Goal: Information Seeking & Learning: Learn about a topic

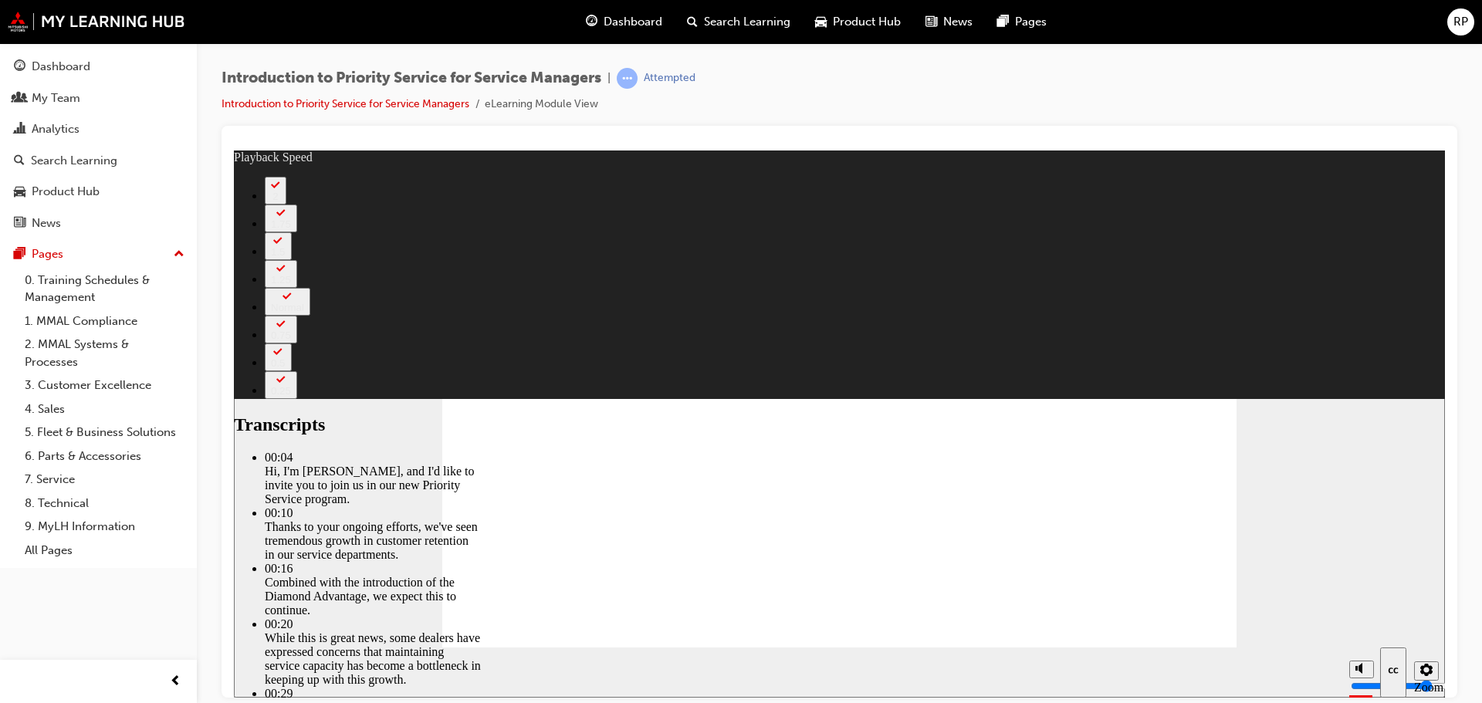
type input "1"
click at [1363, 621] on input "volume" at bounding box center [1400, 627] width 100 height 12
type input "10"
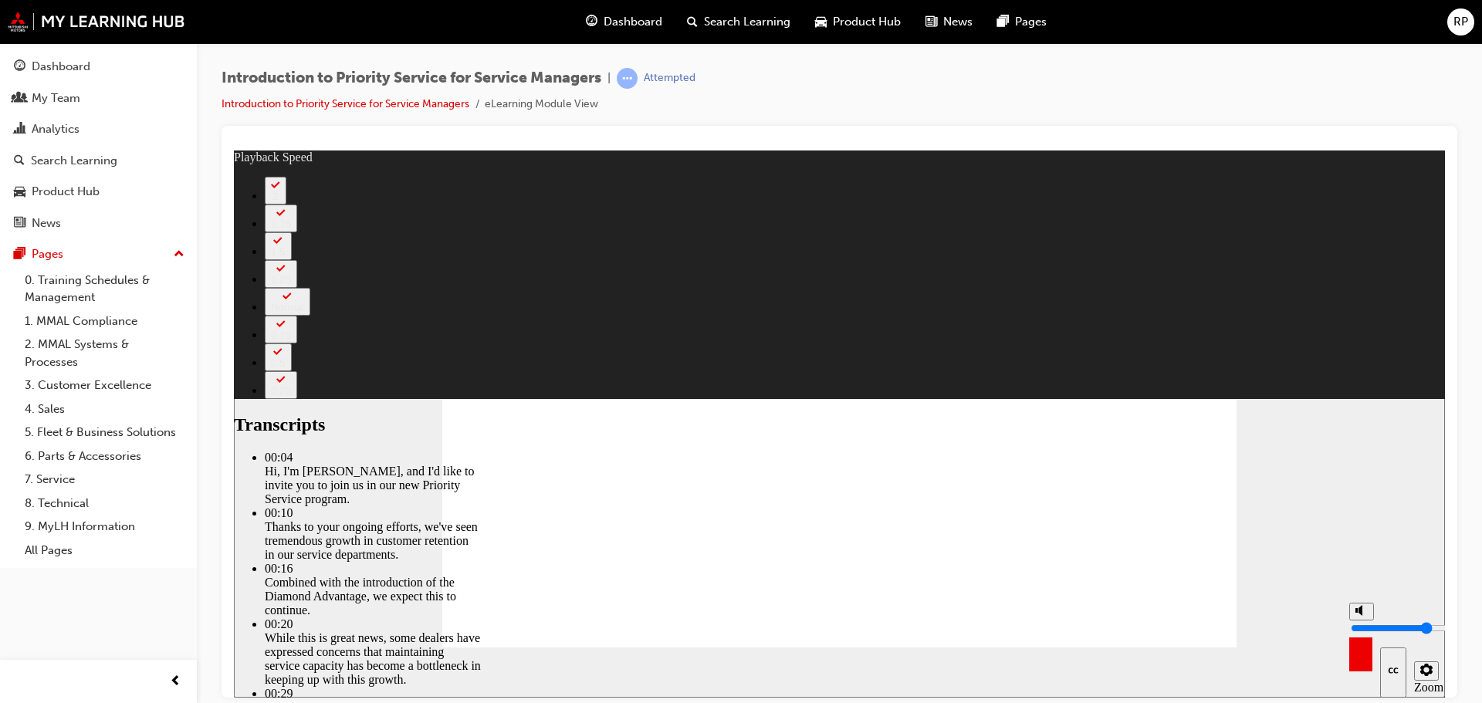
click at [1360, 615] on icon "Mute (Ctrl+Alt+M)" at bounding box center [1361, 609] width 12 height 11
type input "0"
type input "10"
type input "0"
click at [1360, 661] on div "misc controls" at bounding box center [1360, 649] width 23 height 58
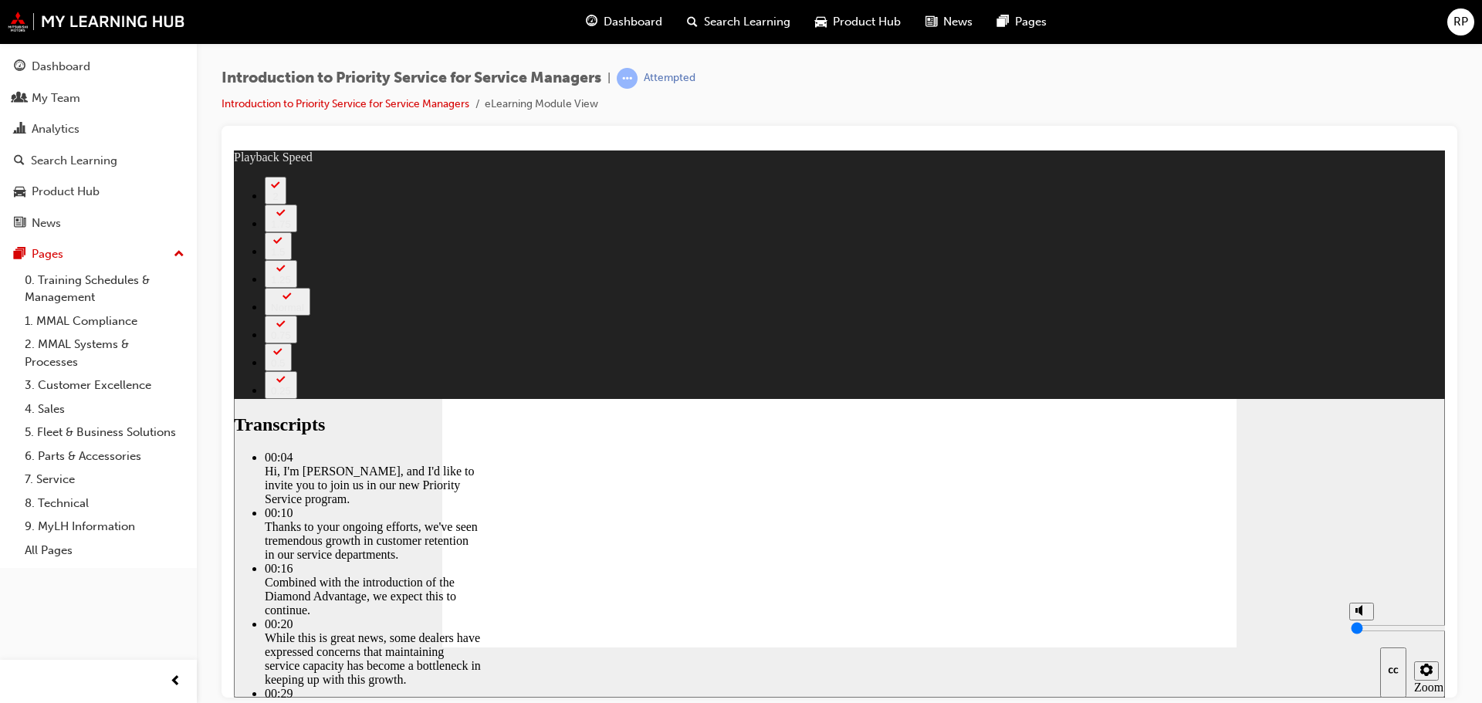
type input "12"
type input "1"
type input "12"
type input "1"
type input "13"
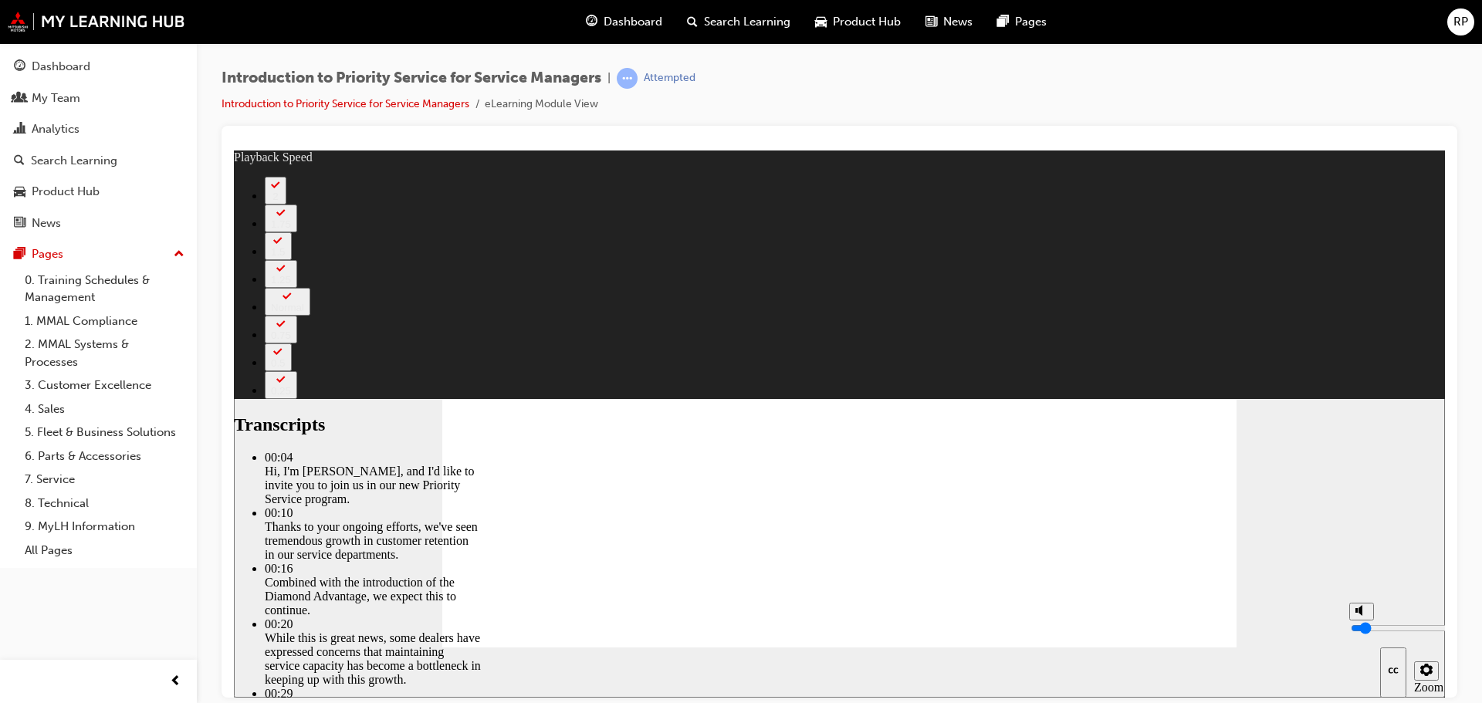
type input "2"
type input "13"
type input "2"
type input "3"
type input "13"
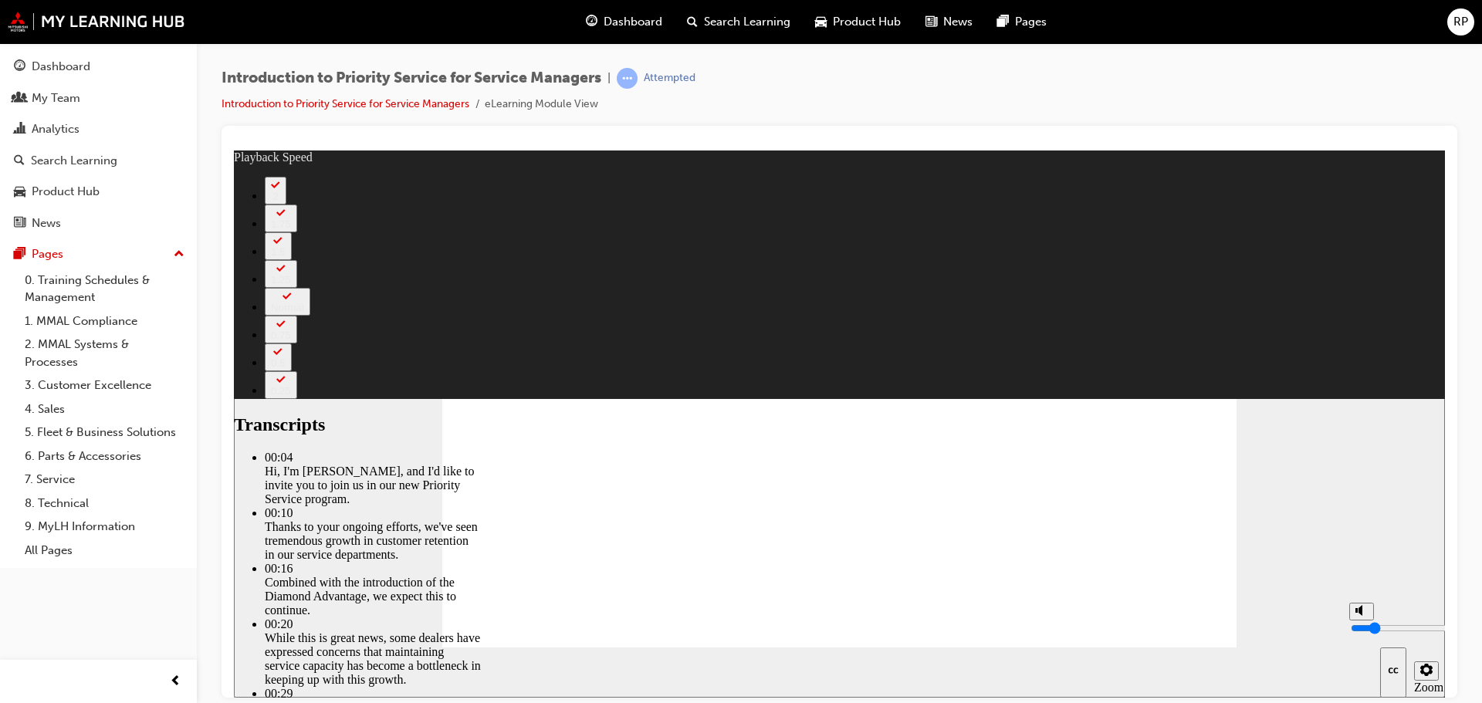
type input "3"
type input "4"
type input "13"
type input "4"
type input "6"
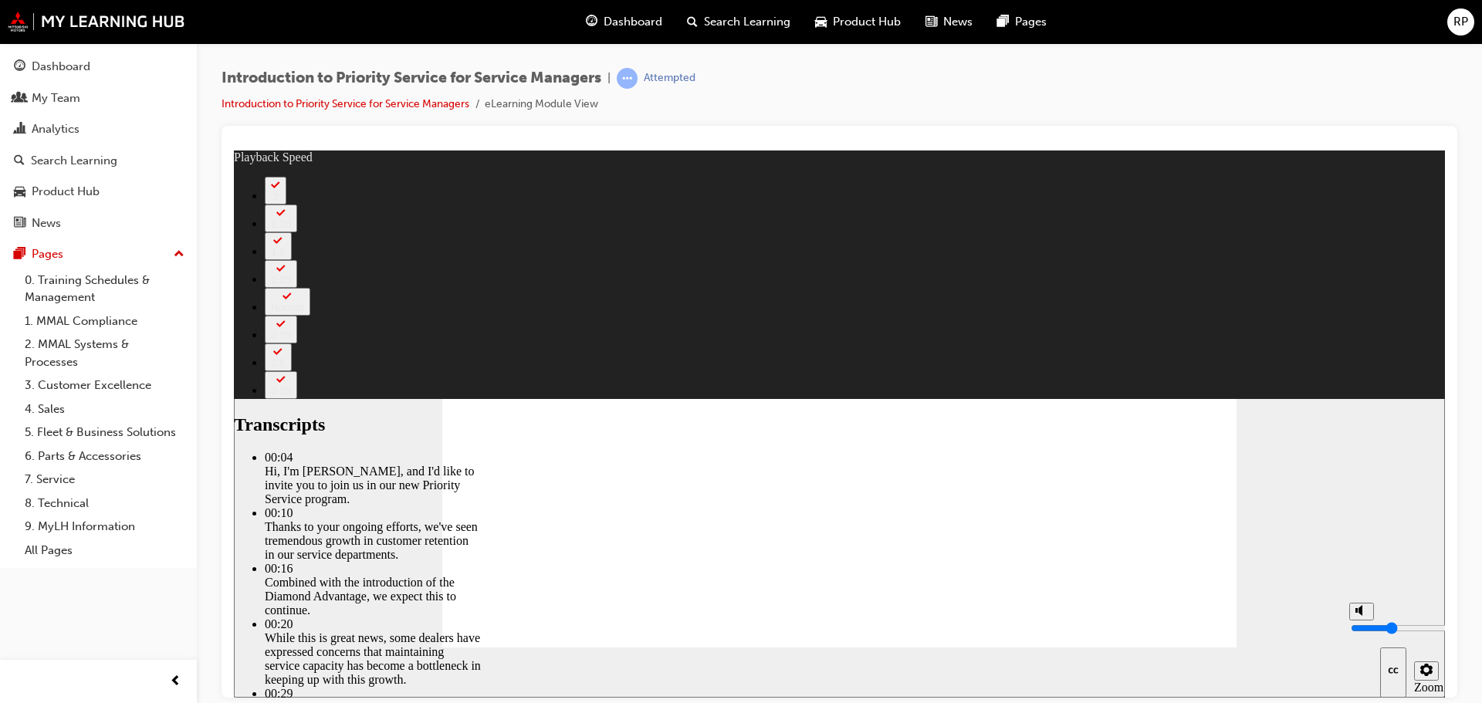
type input "13"
type input "6"
type input "7"
type input "13"
type input "7"
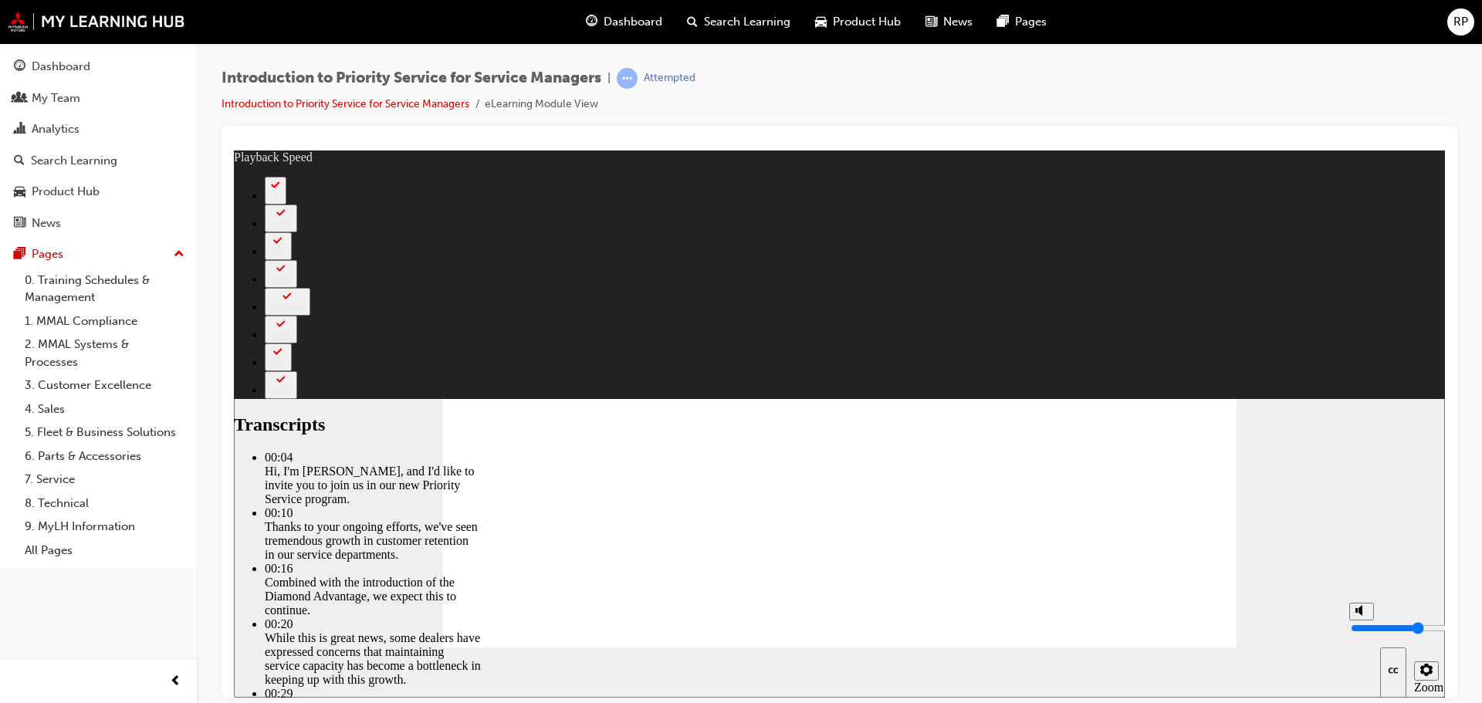
type input "13"
type input "8"
type input "13"
type input "8"
type input "13"
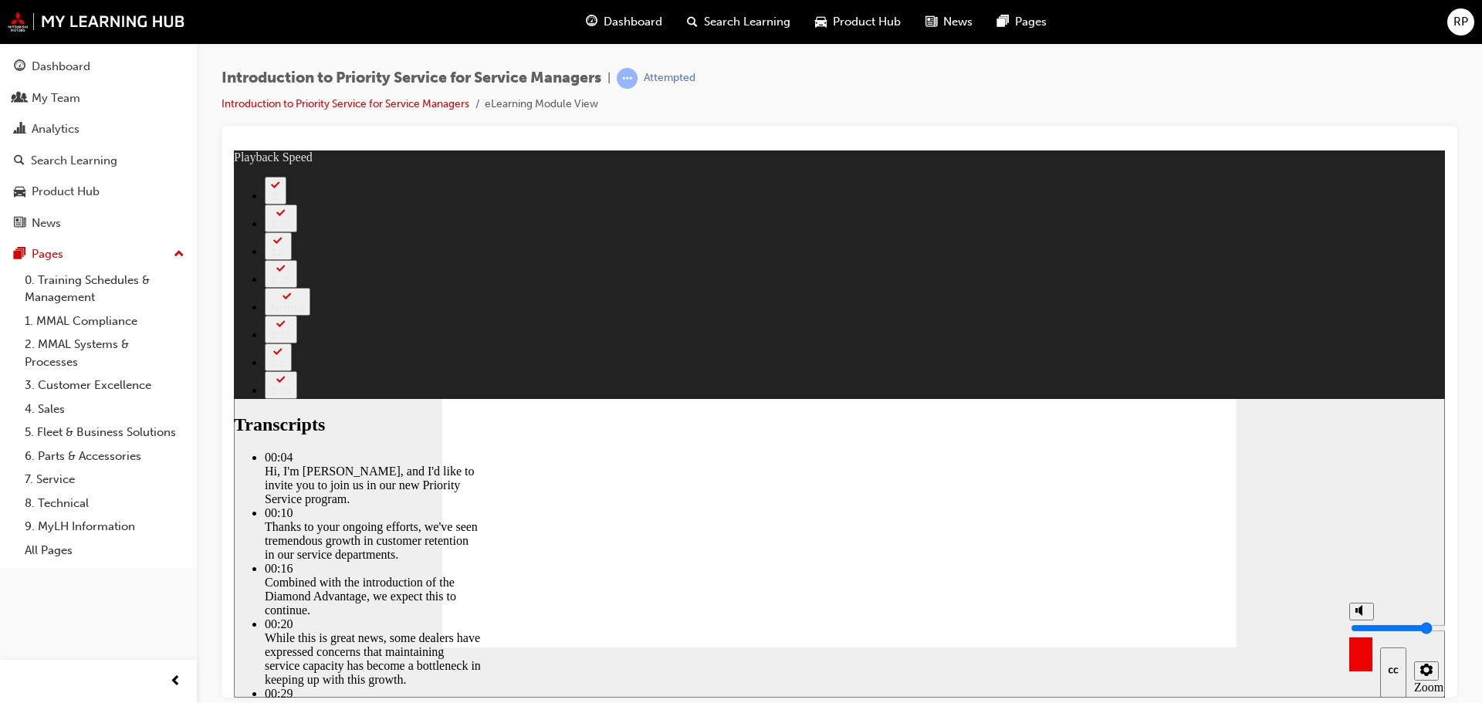
drag, startPoint x: 1362, startPoint y: 642, endPoint x: 1354, endPoint y: 611, distance: 31.8
type input "8"
click at [1354, 621] on input "volume" at bounding box center [1400, 627] width 100 height 12
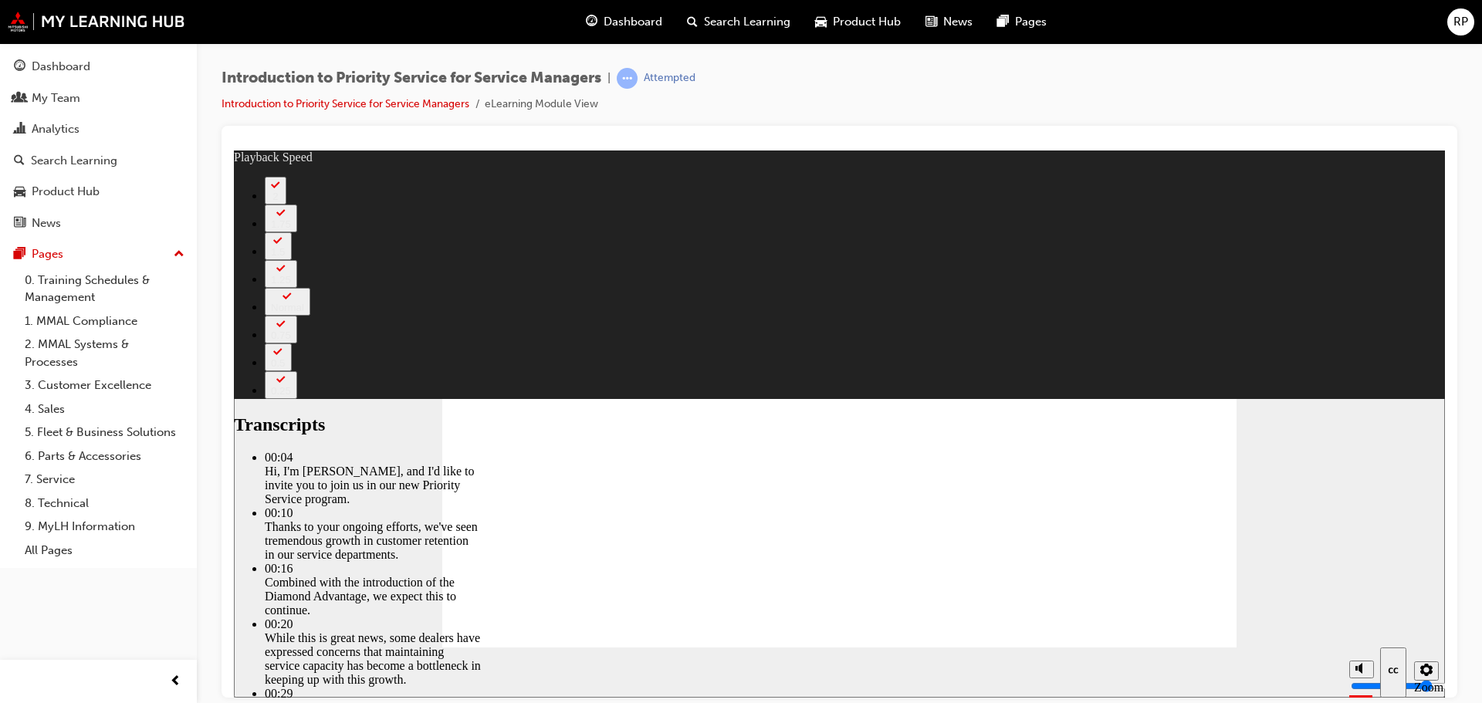
click at [765, 109] on div "Introduction to Priority Service for Service Managers | Attempted Introduction …" at bounding box center [838, 97] width 1235 height 58
type input "127"
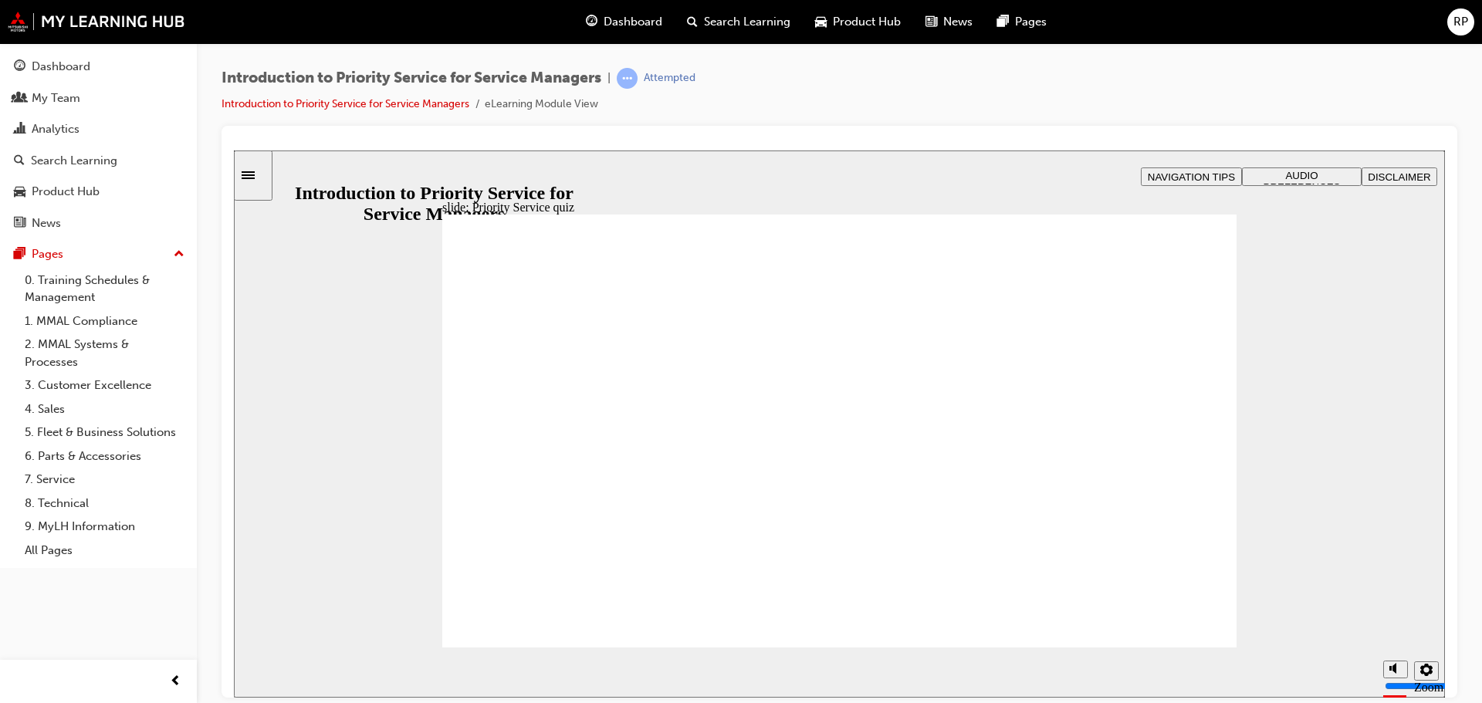
radio input "true"
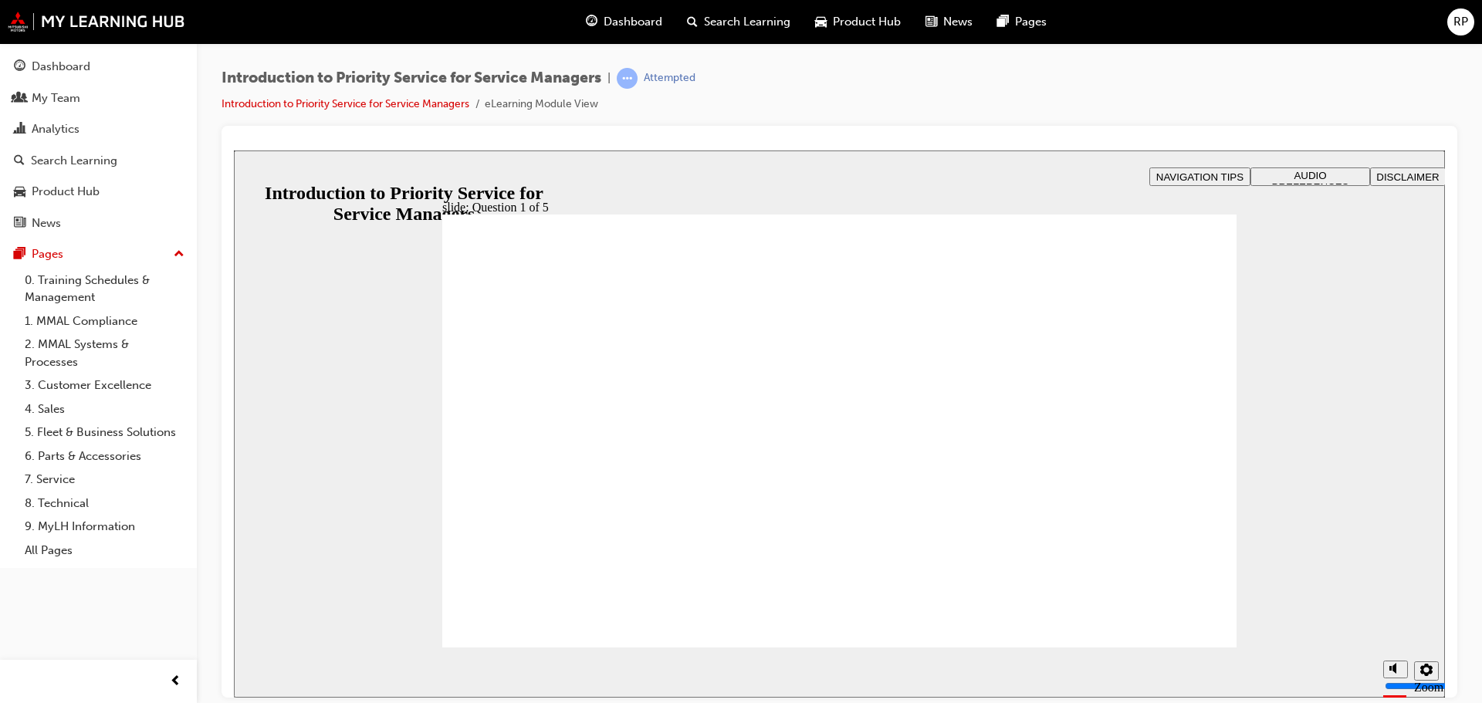
drag, startPoint x: 488, startPoint y: 411, endPoint x: 497, endPoint y: 412, distance: 8.6
drag, startPoint x: 515, startPoint y: 517, endPoint x: 840, endPoint y: 424, distance: 338.0
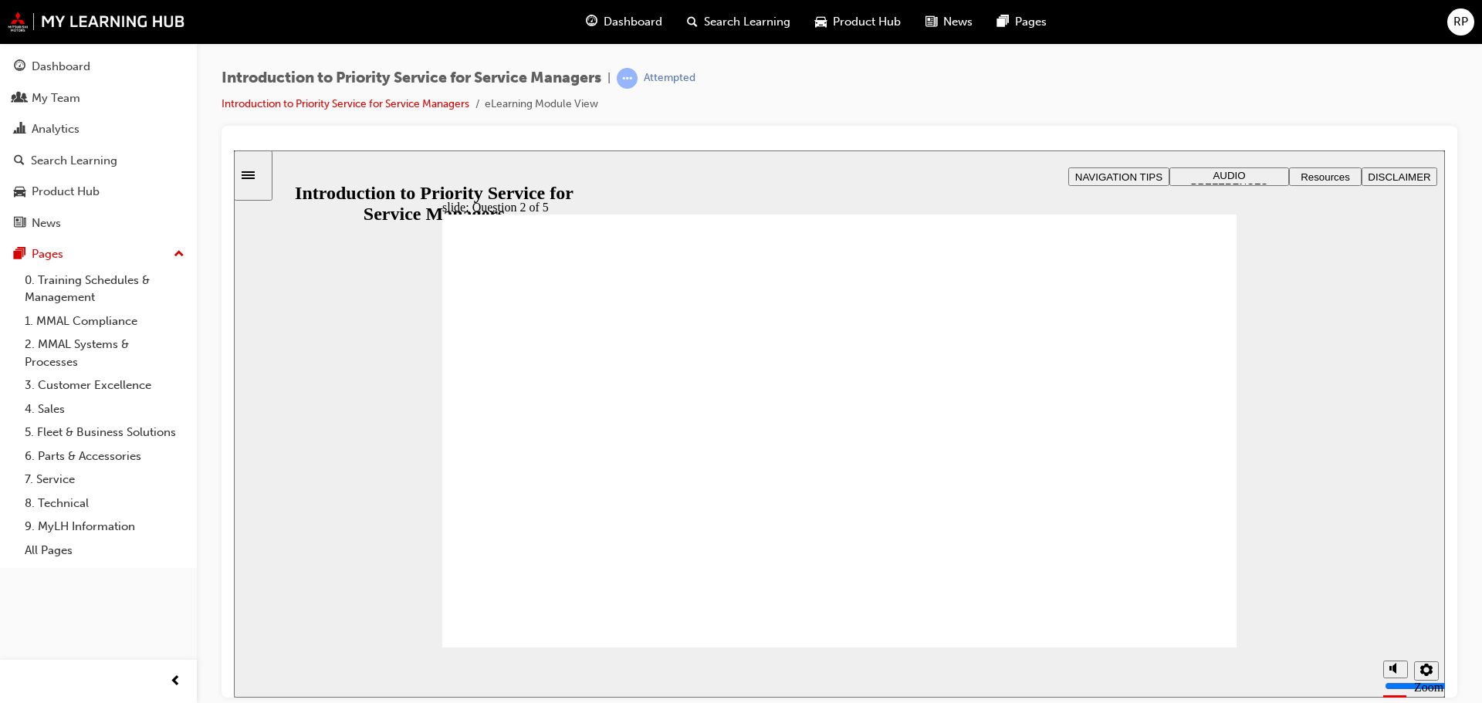
drag, startPoint x: 1016, startPoint y: 542, endPoint x: 1169, endPoint y: 446, distance: 180.7
drag, startPoint x: 1171, startPoint y: 563, endPoint x: 1008, endPoint y: 455, distance: 196.5
drag, startPoint x: 723, startPoint y: 556, endPoint x: 567, endPoint y: 458, distance: 183.7
drag, startPoint x: 843, startPoint y: 529, endPoint x: 671, endPoint y: 429, distance: 199.5
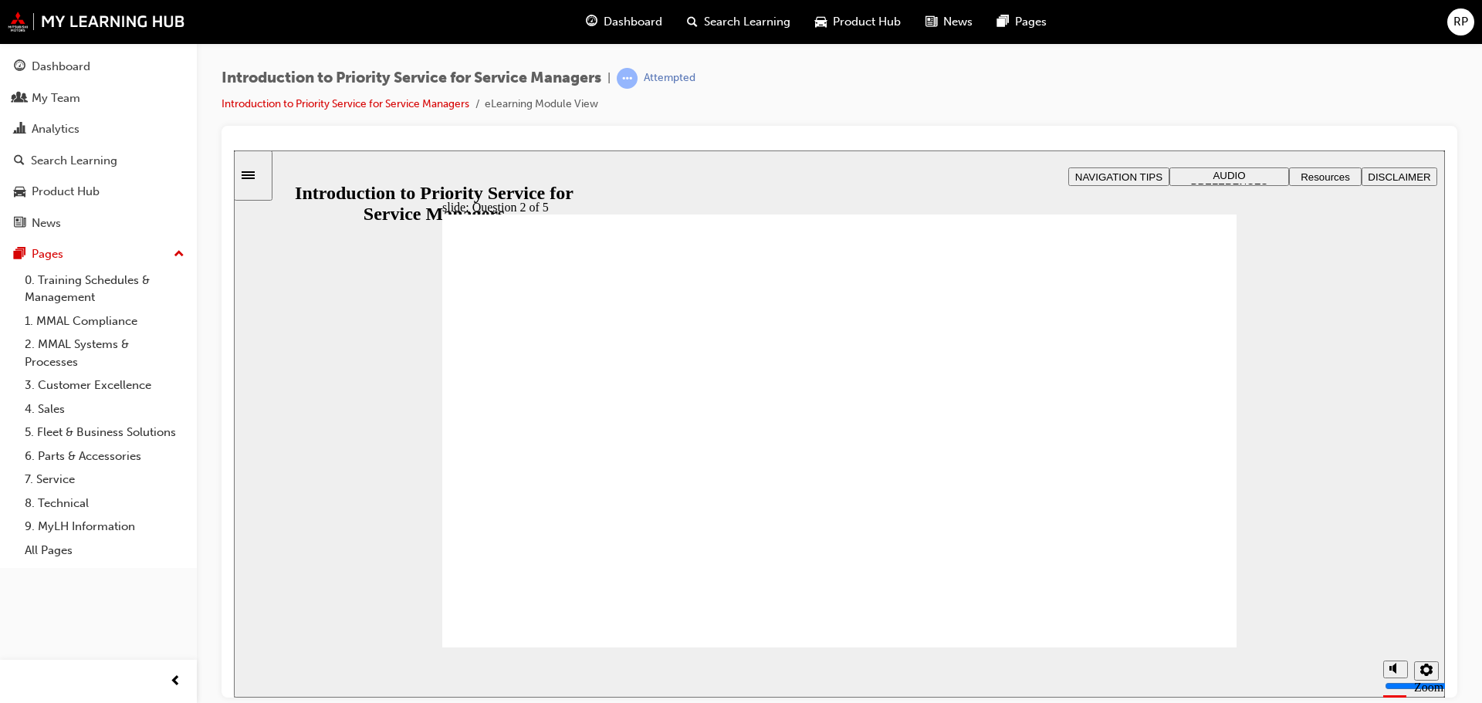
checkbox input "true"
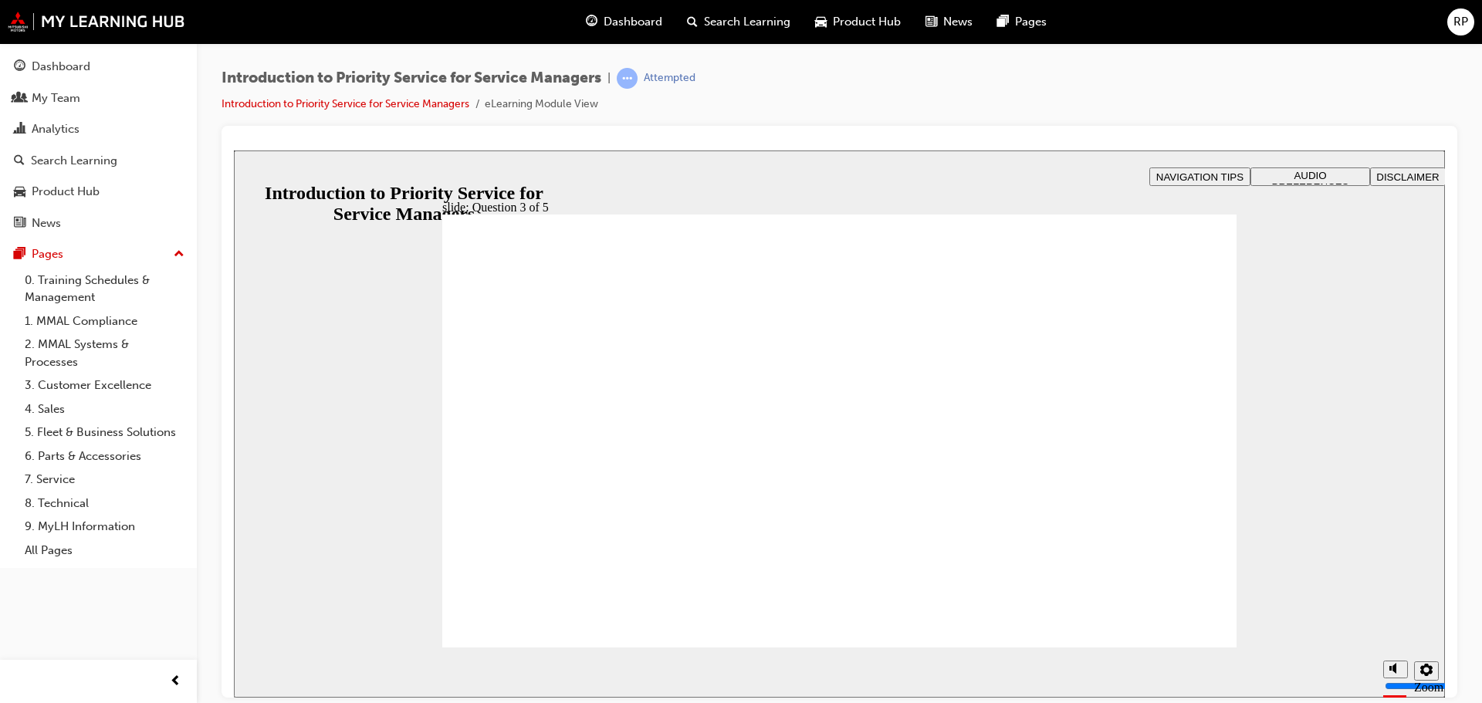
checkbox input "true"
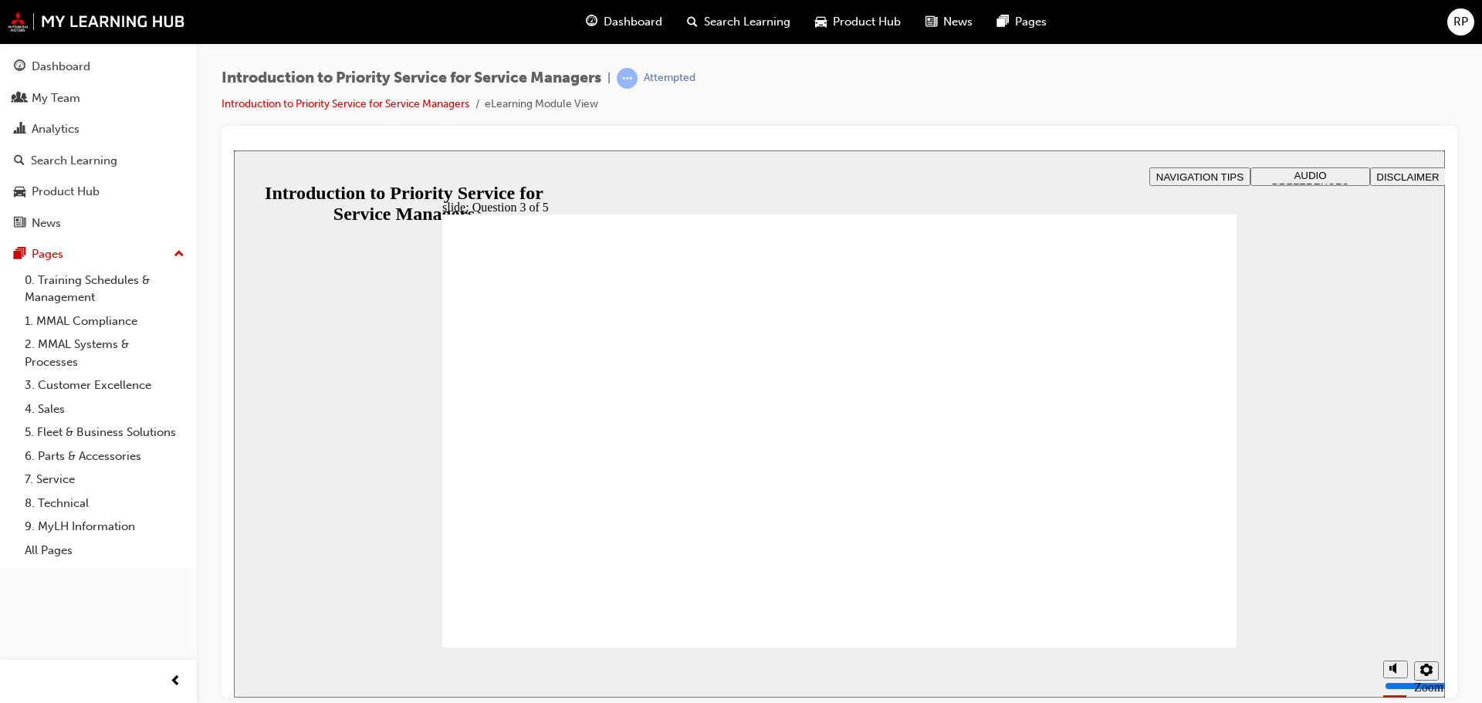
radio input "false"
radio input "true"
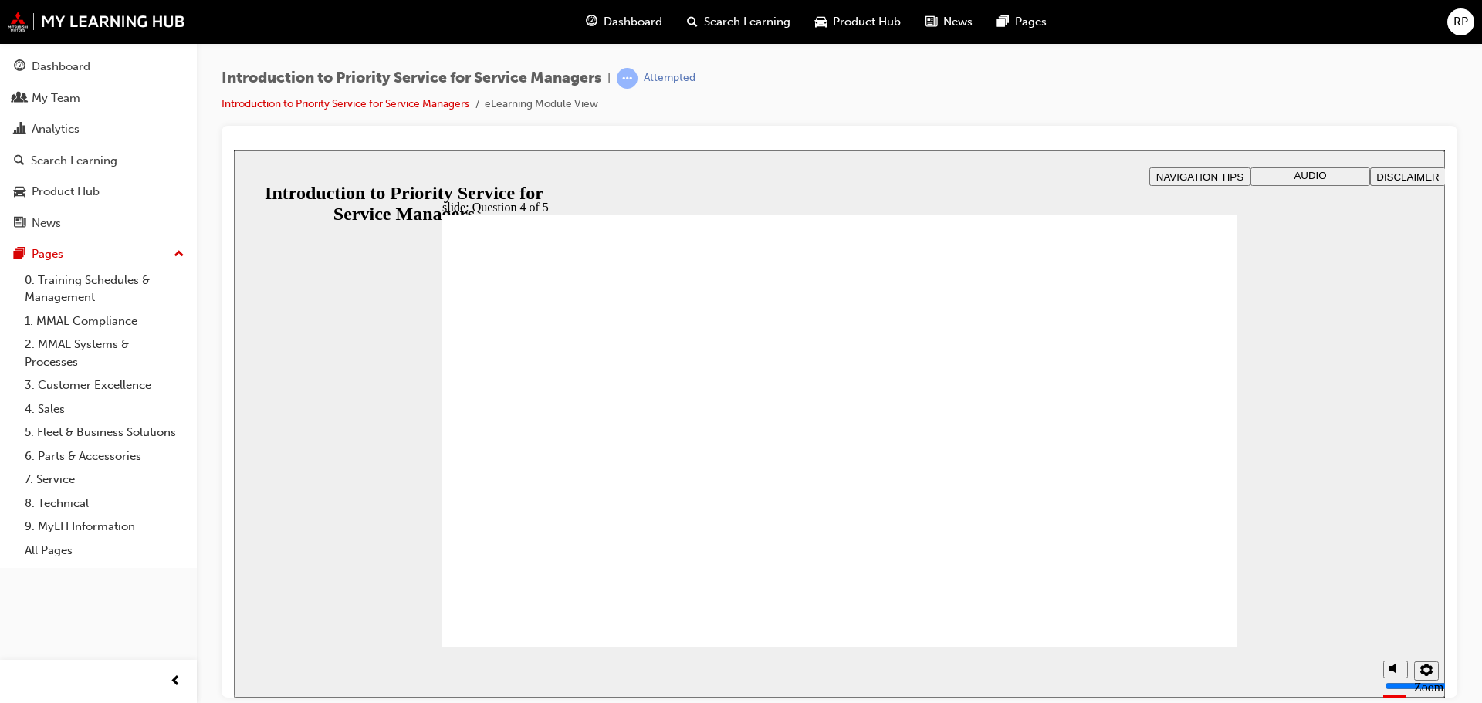
radio input "false"
radio input "true"
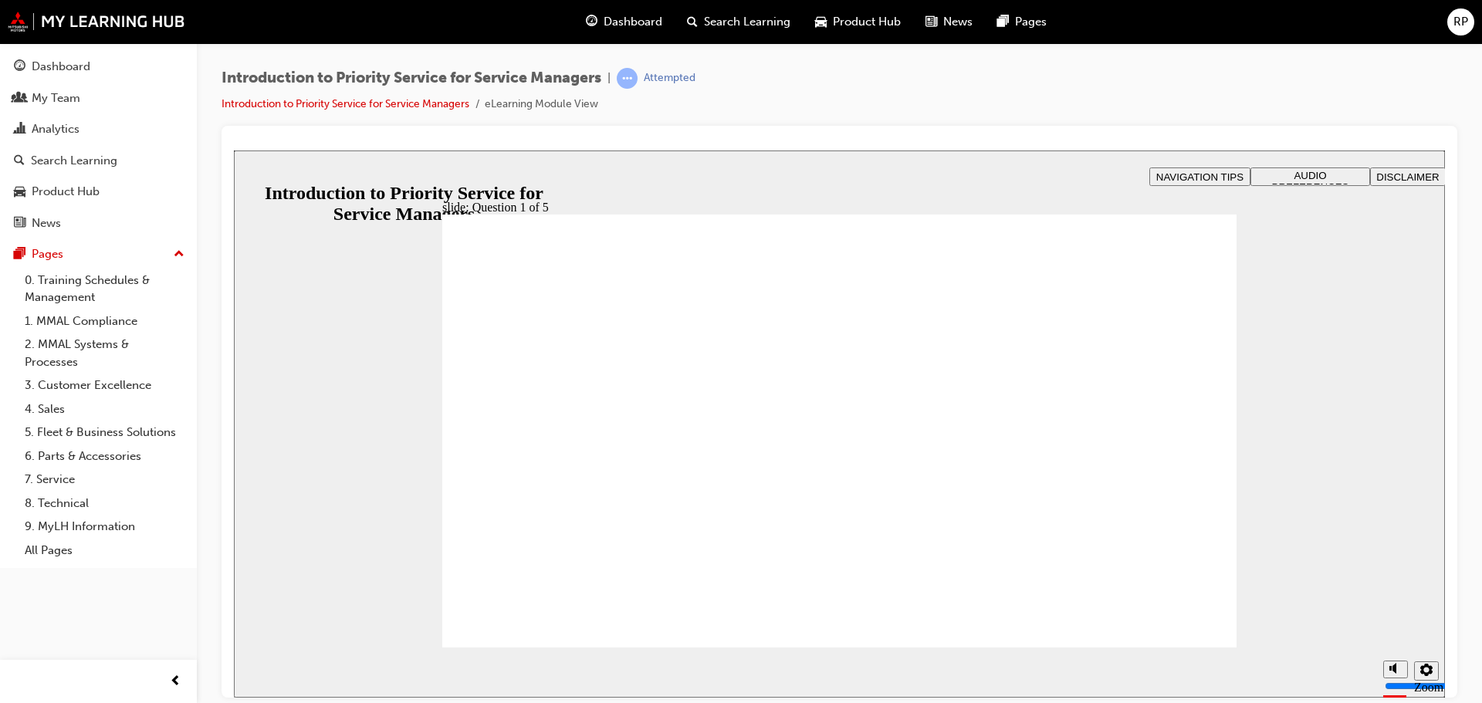
radio input "true"
drag, startPoint x: 484, startPoint y: 522, endPoint x: 803, endPoint y: 407, distance: 339.3
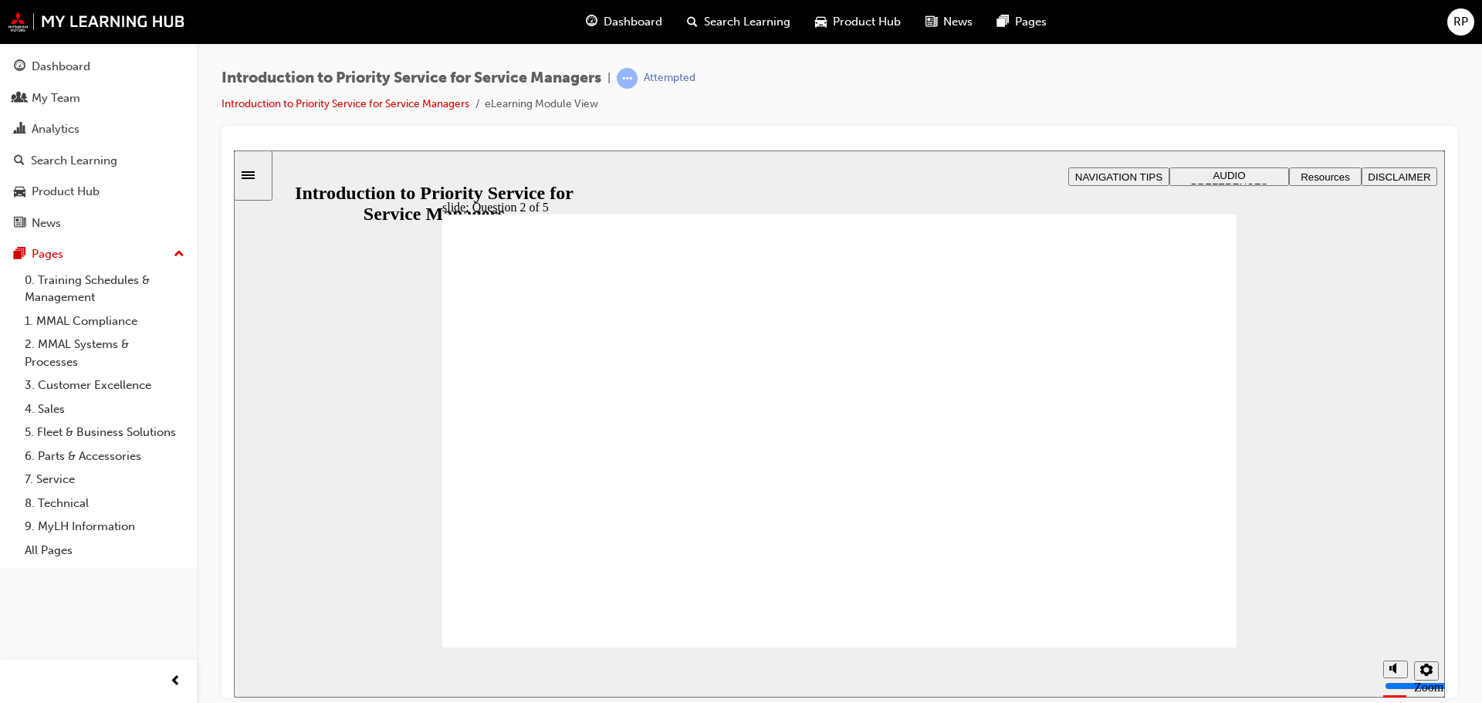
drag, startPoint x: 1174, startPoint y: 553, endPoint x: 1026, endPoint y: 452, distance: 178.7
drag, startPoint x: 977, startPoint y: 533, endPoint x: 1132, endPoint y: 438, distance: 181.8
drag, startPoint x: 661, startPoint y: 538, endPoint x: 492, endPoint y: 444, distance: 194.1
drag, startPoint x: 835, startPoint y: 522, endPoint x: 627, endPoint y: 505, distance: 208.3
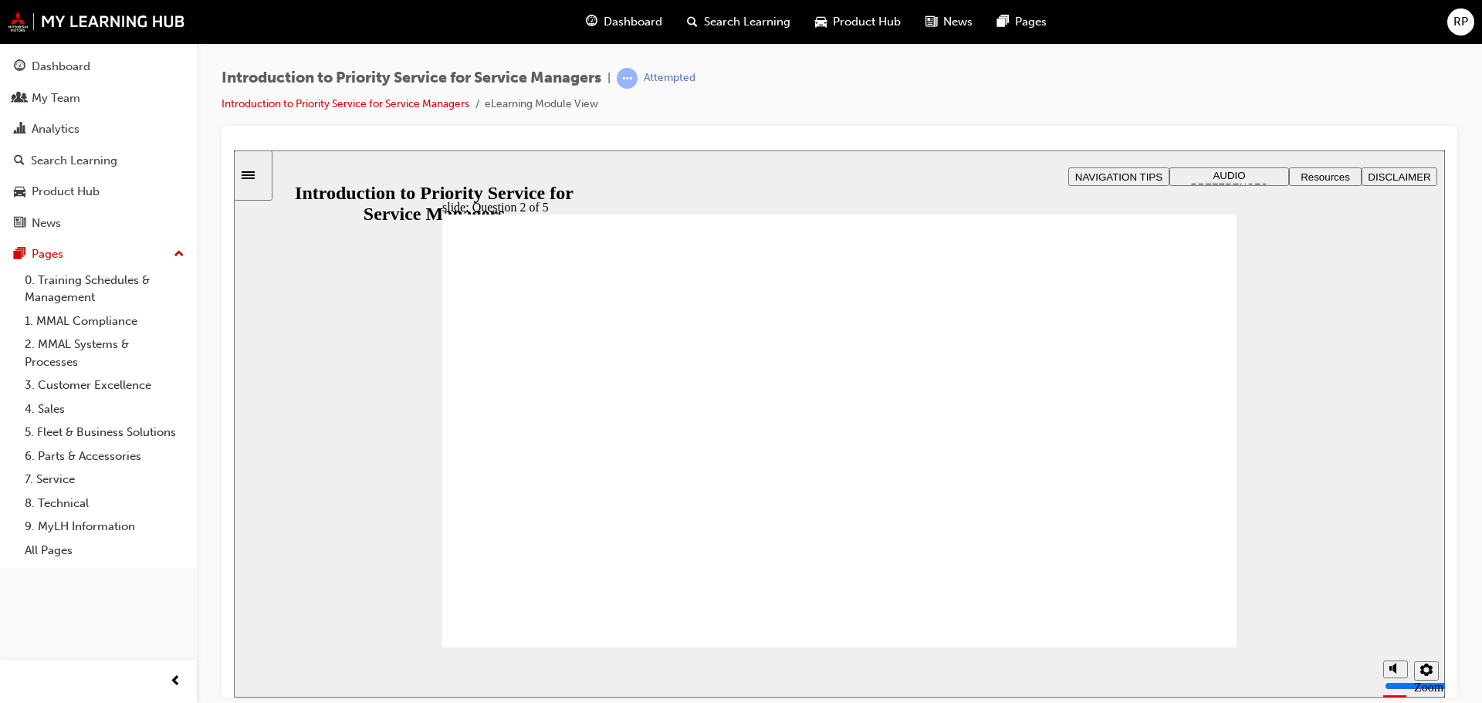
checkbox input "true"
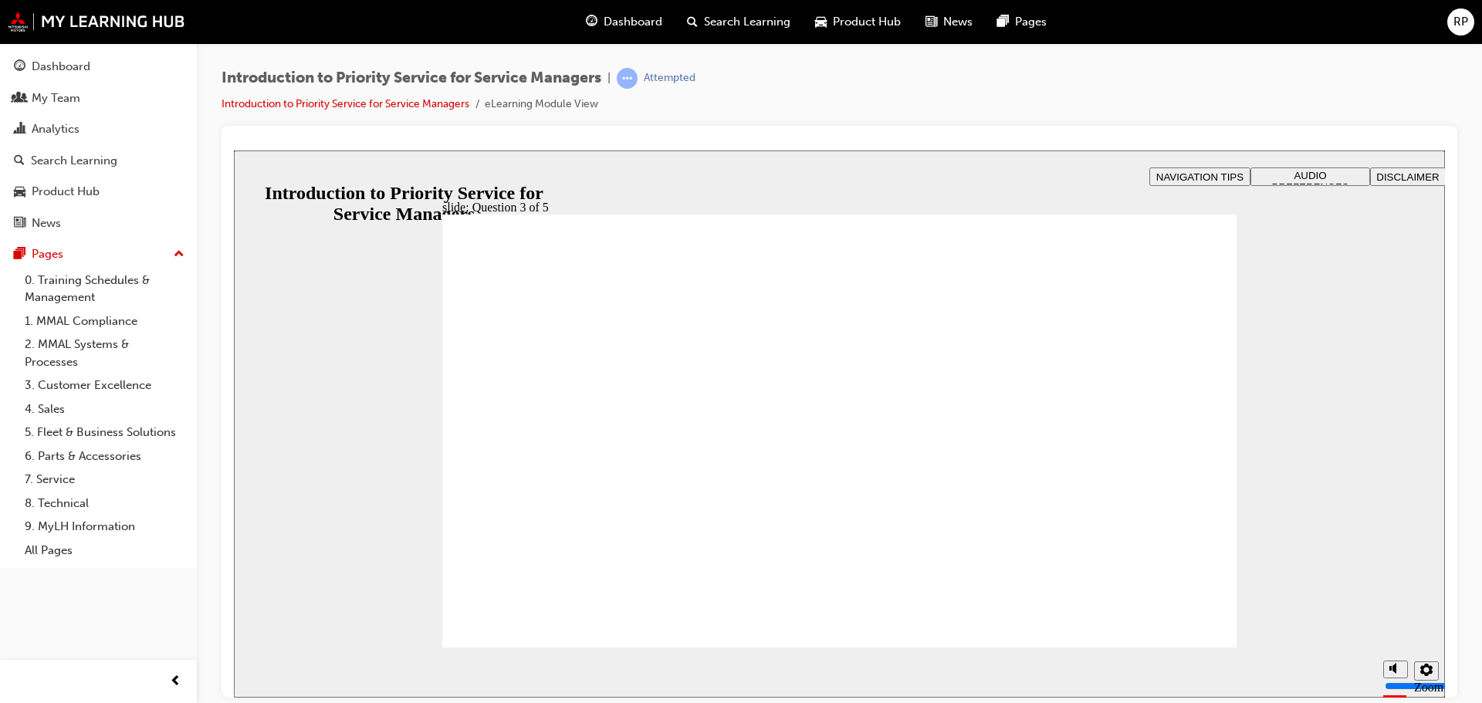
checkbox input "true"
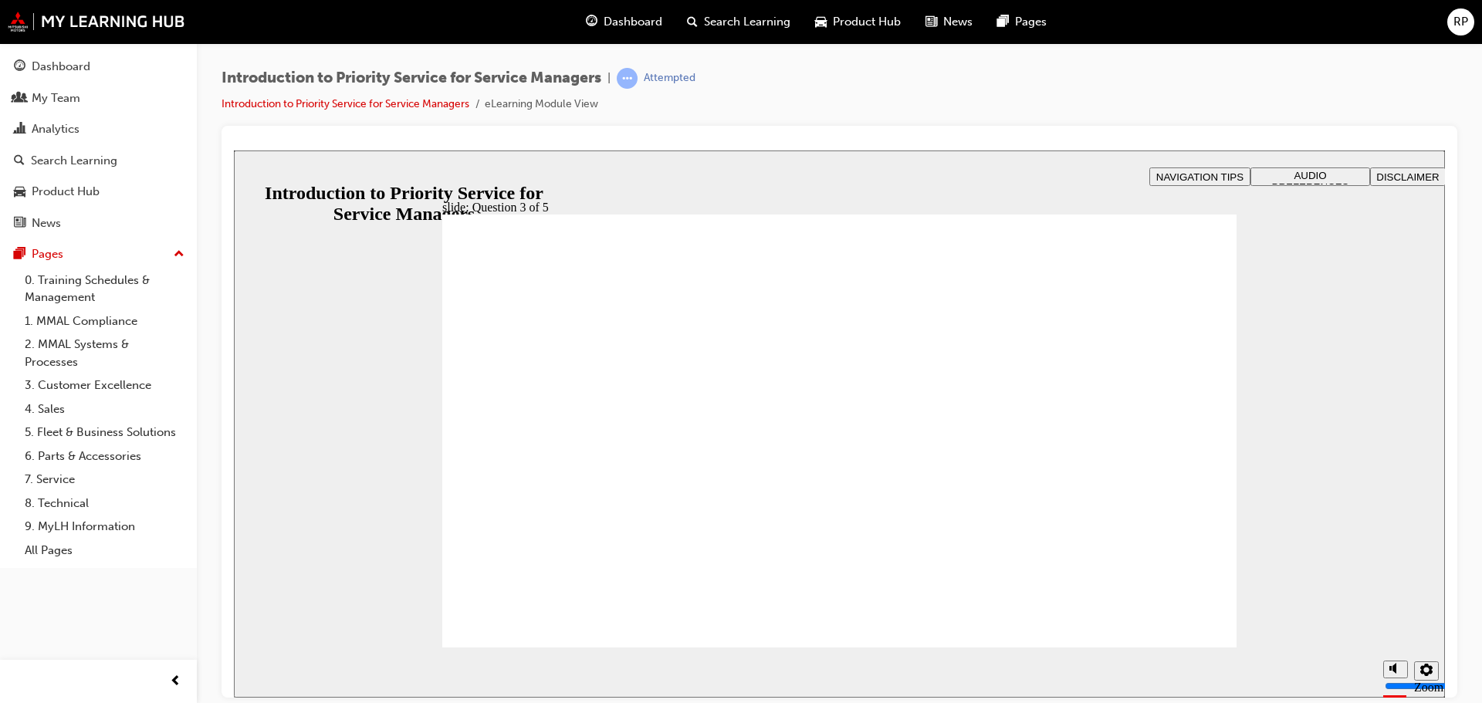
radio input "true"
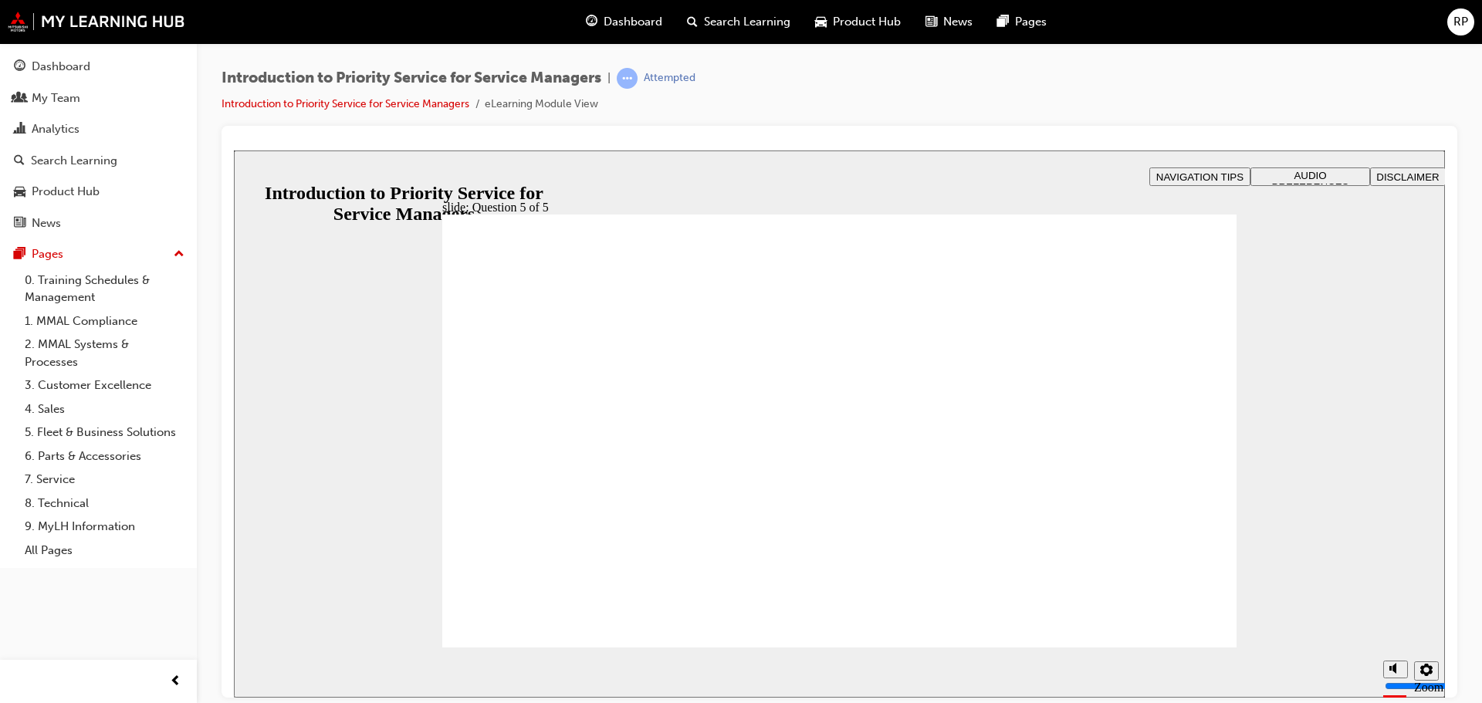
radio input "true"
drag, startPoint x: 1181, startPoint y: 652, endPoint x: 1181, endPoint y: 641, distance: 10.8
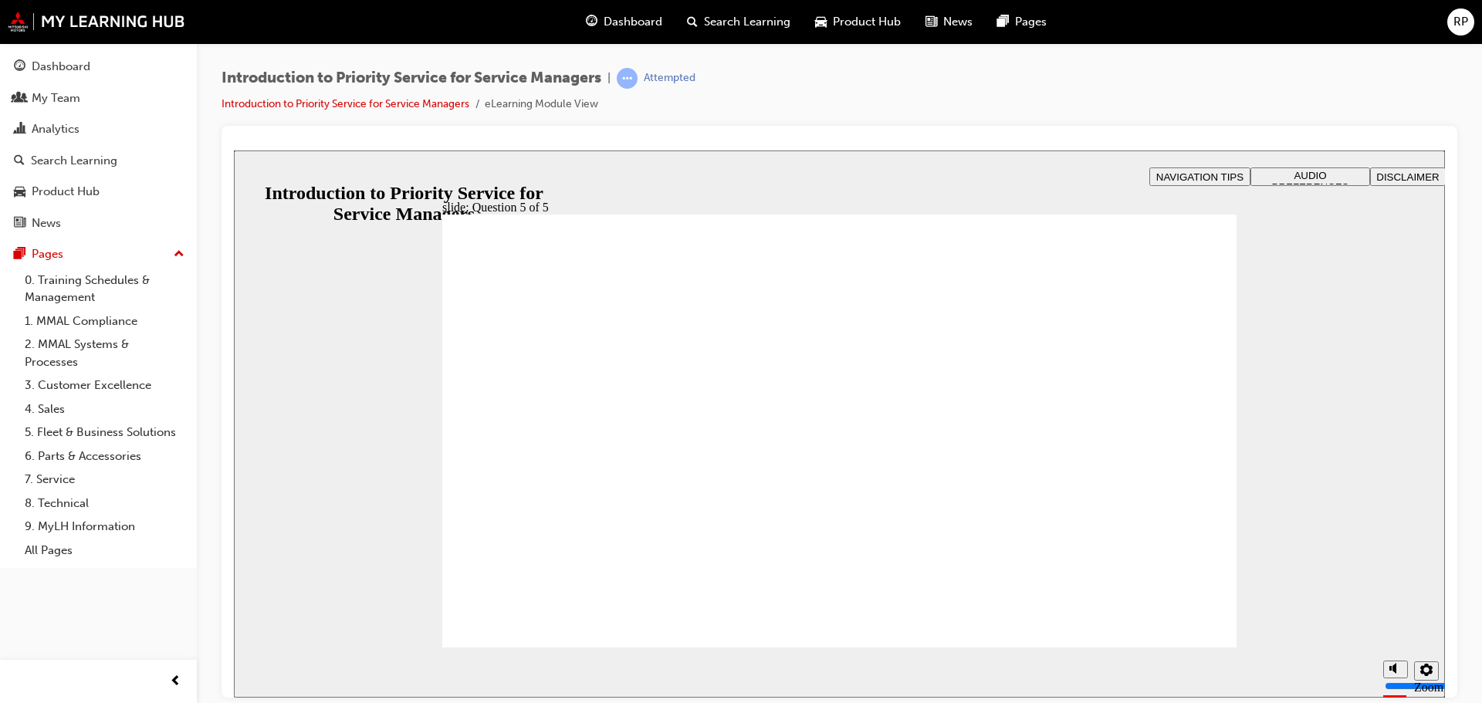
click at [1181, 651] on section "Playback Speed 2 1.75 1.5 1.25 0.75" at bounding box center [839, 672] width 1211 height 50
radio input "true"
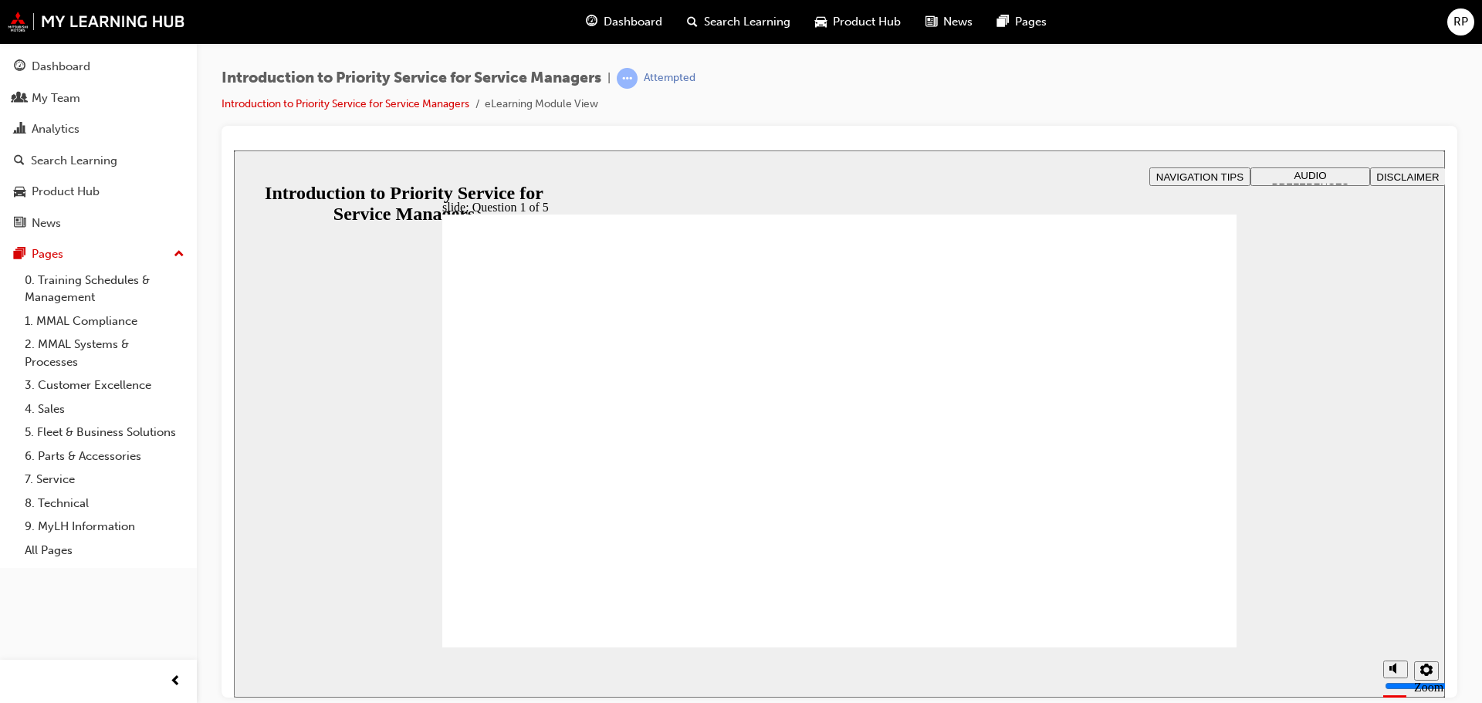
drag, startPoint x: 692, startPoint y: 522, endPoint x: 500, endPoint y: 411, distance: 222.0
drag, startPoint x: 693, startPoint y: 490, endPoint x: 836, endPoint y: 441, distance: 151.1
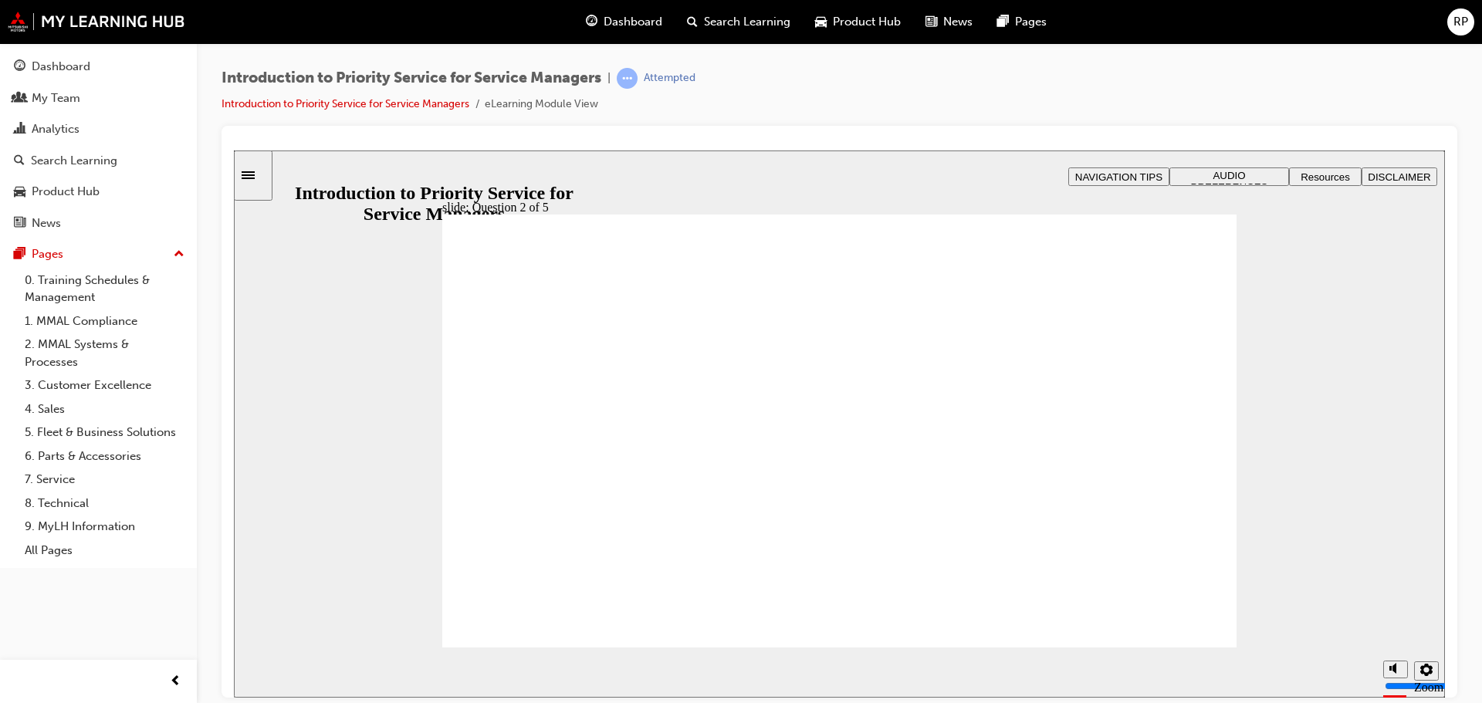
drag, startPoint x: 853, startPoint y: 553, endPoint x: 671, endPoint y: 449, distance: 210.1
drag, startPoint x: 975, startPoint y: 525, endPoint x: 1122, endPoint y: 431, distance: 174.9
drag, startPoint x: 1140, startPoint y: 553, endPoint x: 979, endPoint y: 448, distance: 191.3
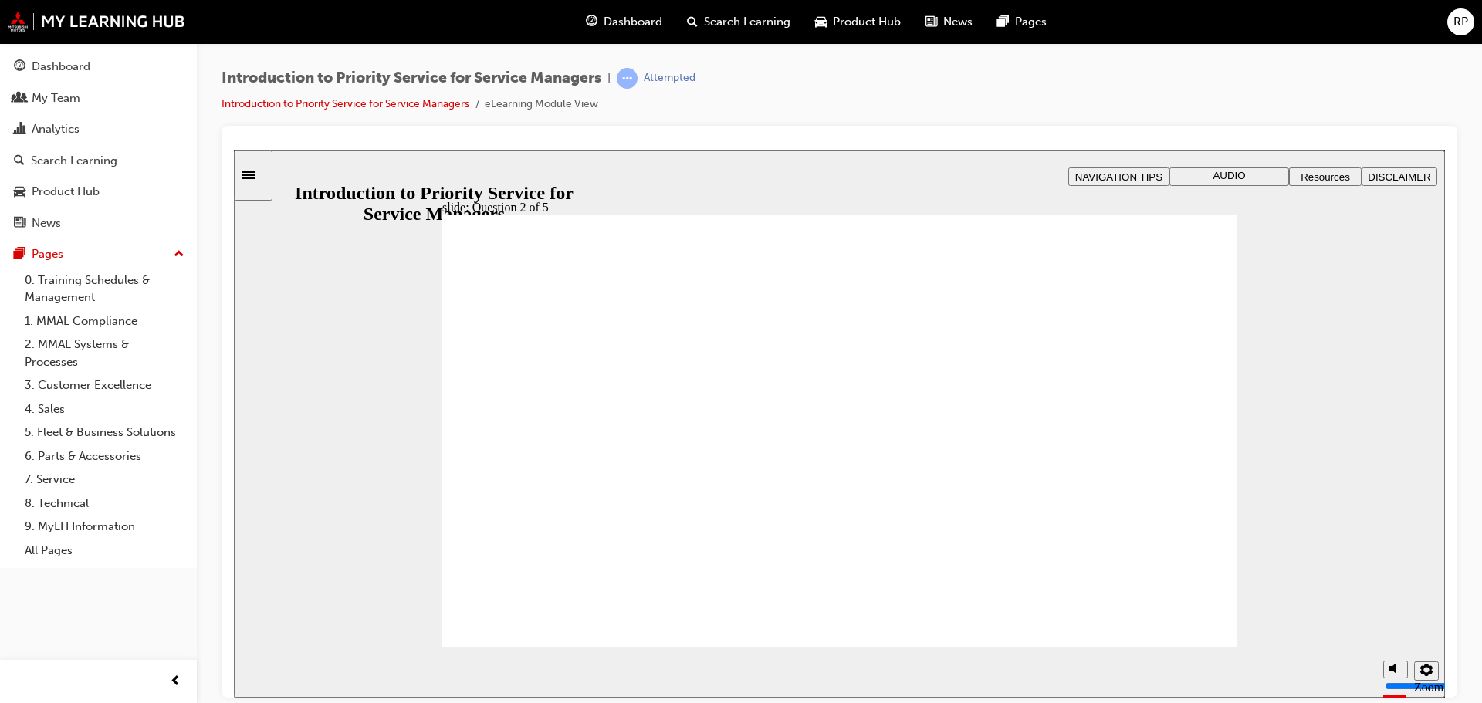
checkbox input "true"
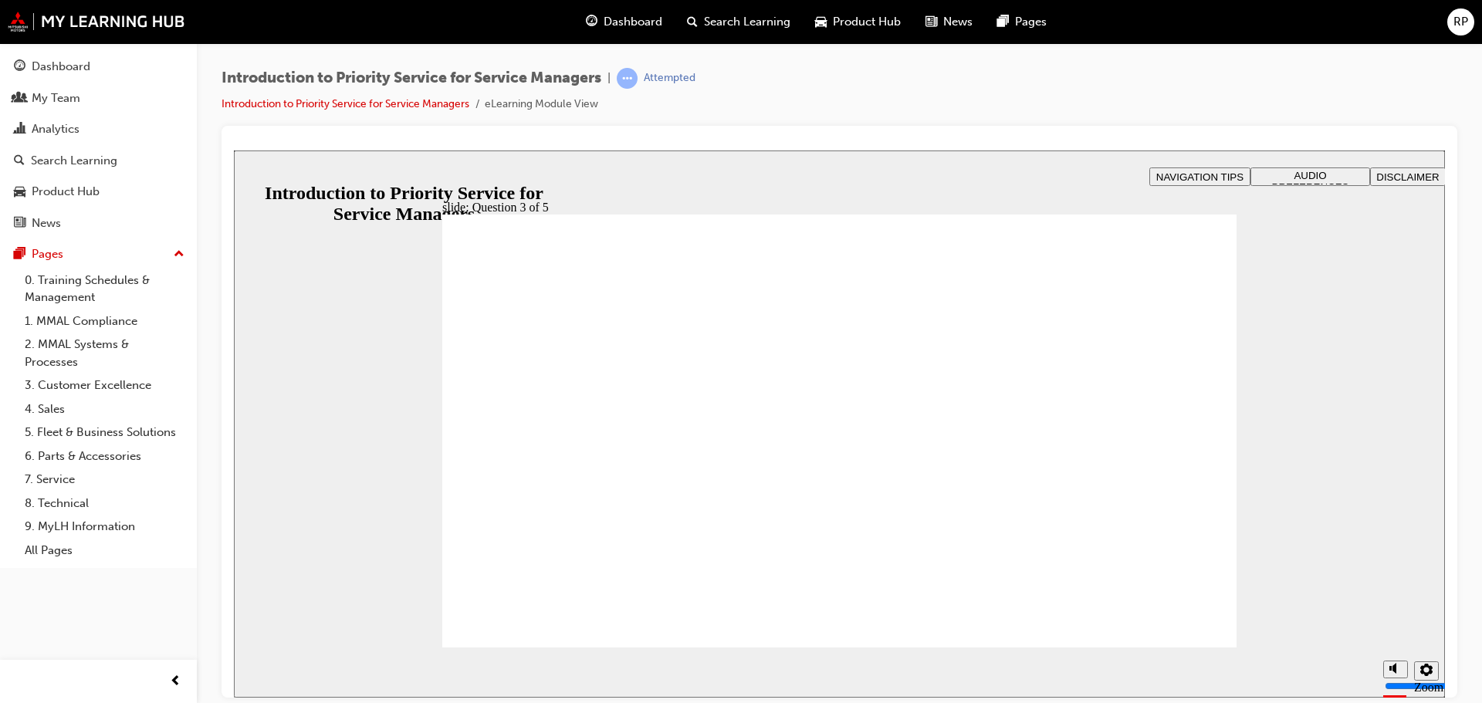
radio input "true"
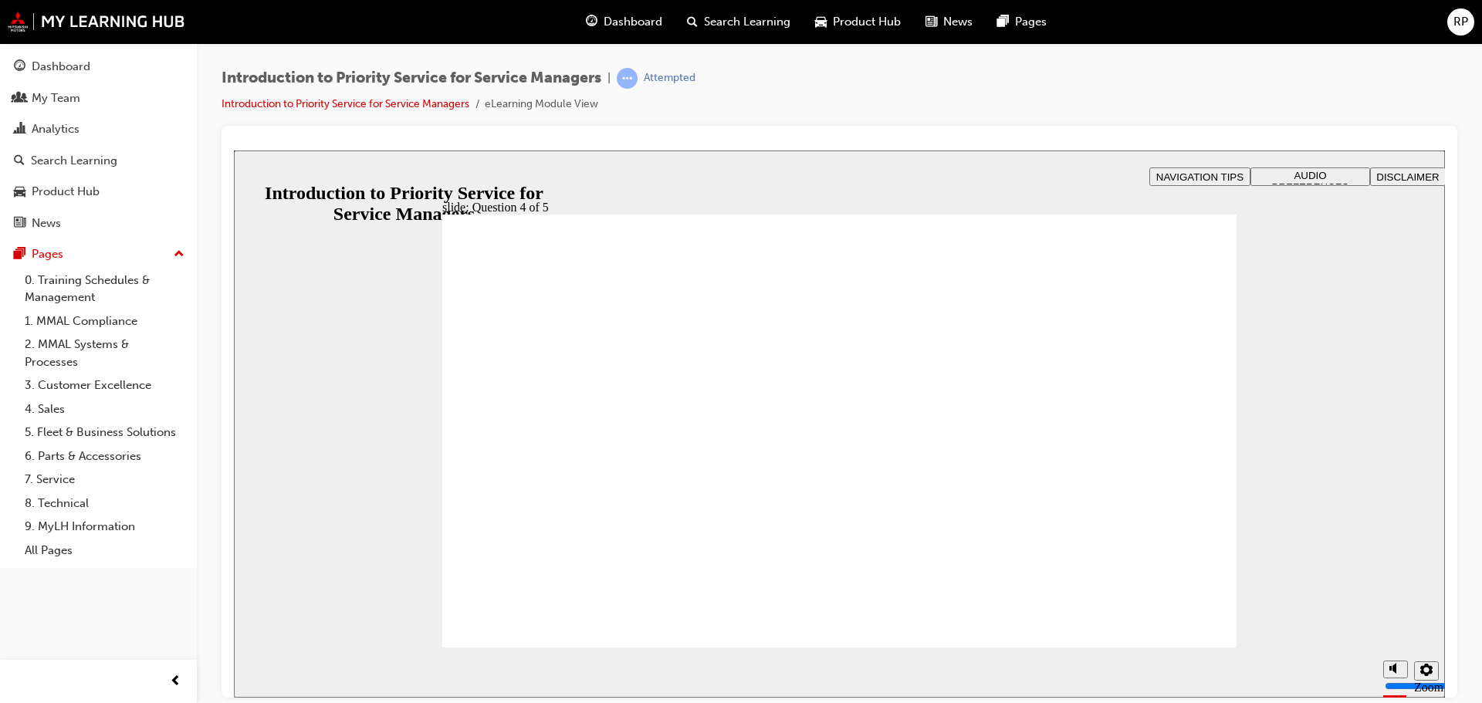
radio input "true"
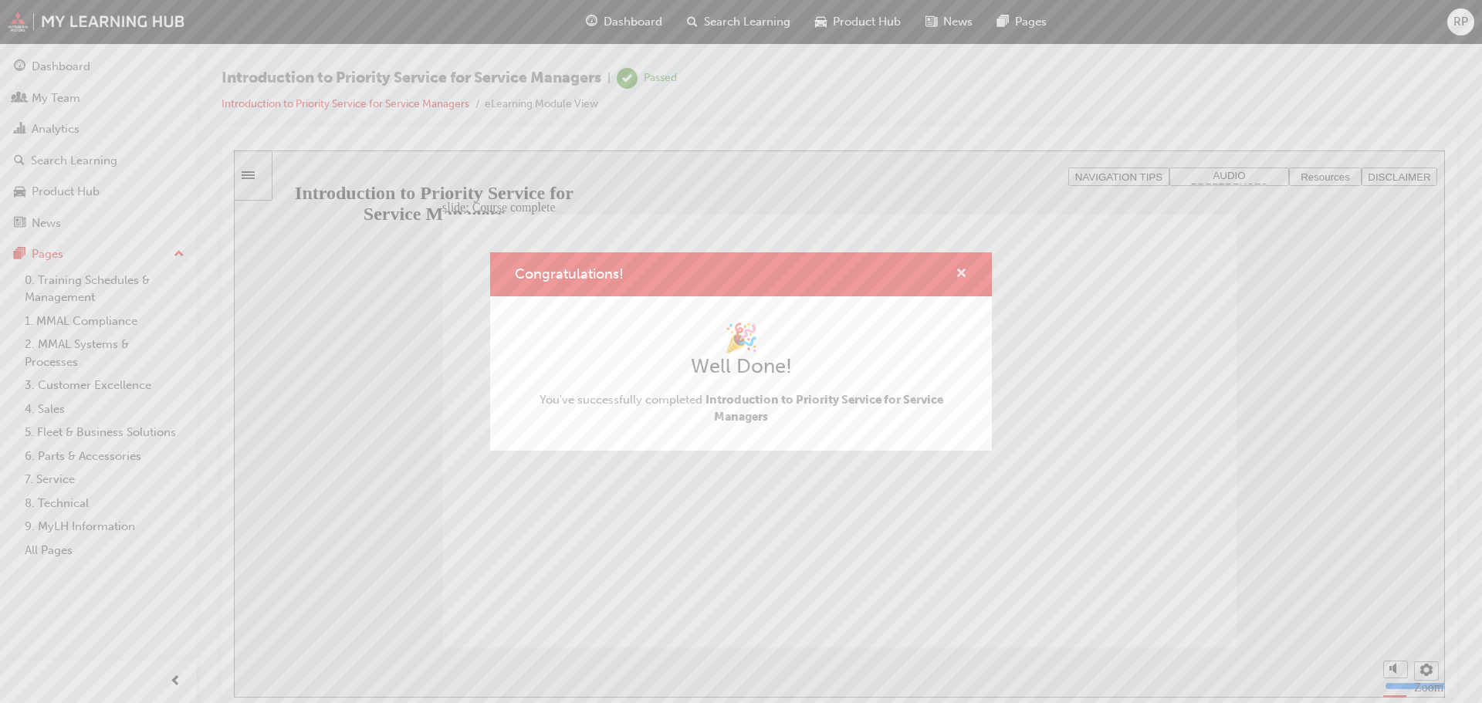
click at [958, 276] on span "cross-icon" at bounding box center [961, 275] width 12 height 14
